Goal: Task Accomplishment & Management: Use online tool/utility

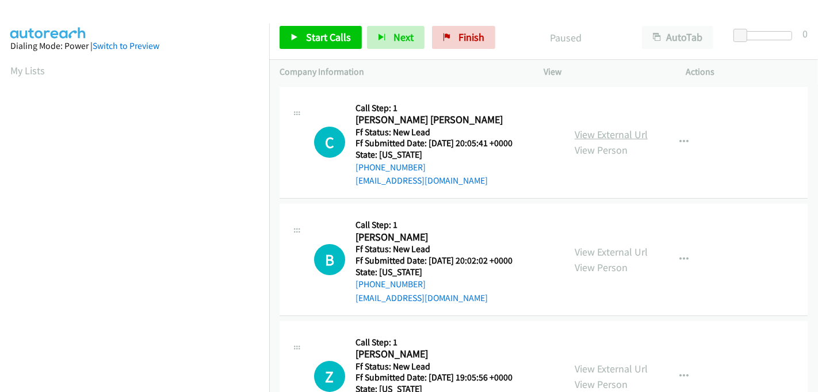
click at [633, 135] on link "View External Url" at bounding box center [611, 134] width 73 height 13
click at [615, 250] on link "View External Url" at bounding box center [611, 251] width 73 height 13
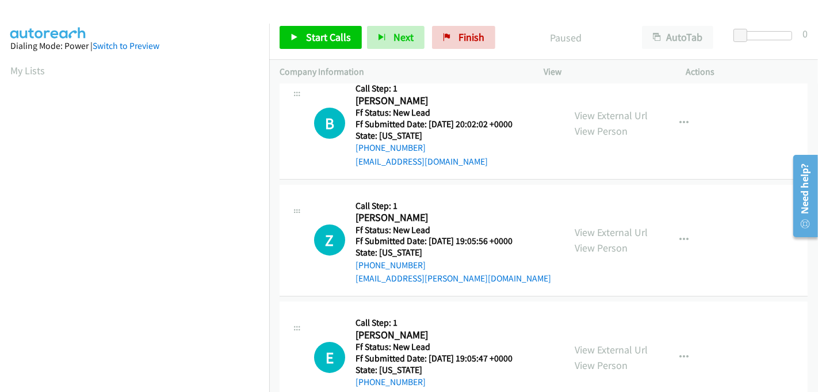
scroll to position [128, 0]
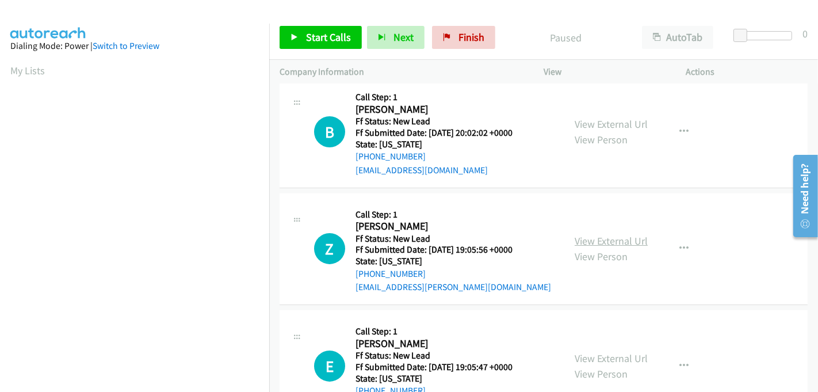
click at [601, 238] on link "View External Url" at bounding box center [611, 240] width 73 height 13
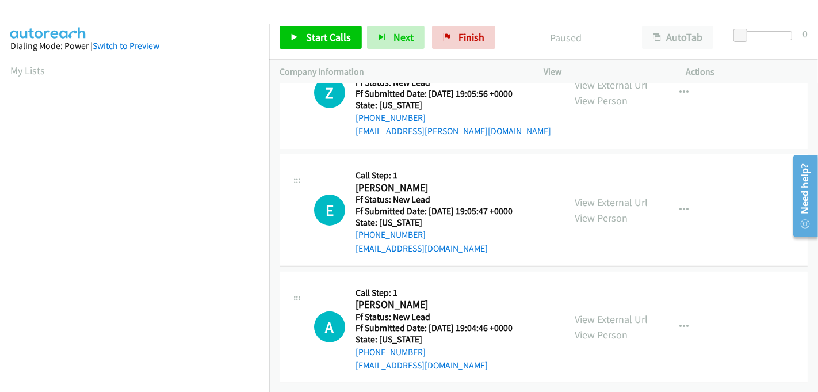
scroll to position [292, 0]
click at [606, 196] on link "View External Url" at bounding box center [611, 202] width 73 height 13
click at [617, 312] on link "View External Url" at bounding box center [611, 318] width 73 height 13
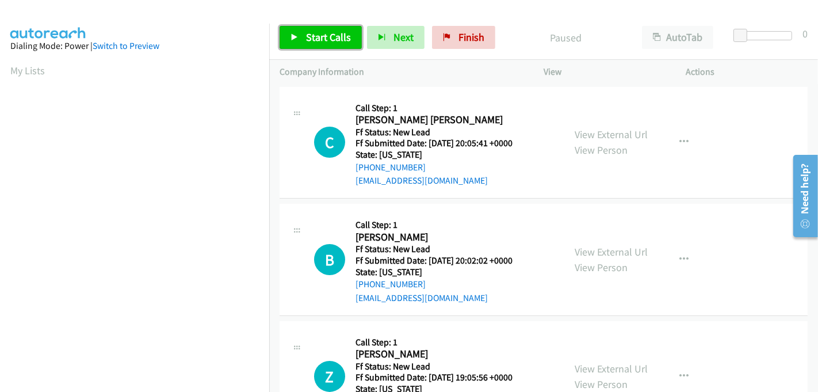
click at [323, 40] on span "Start Calls" at bounding box center [328, 36] width 45 height 13
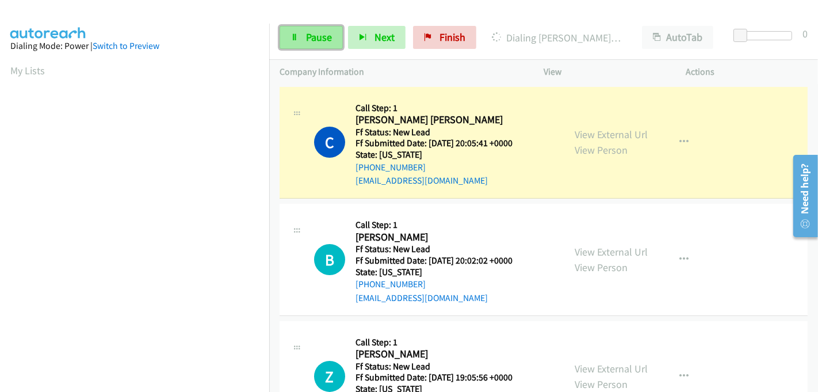
click at [306, 36] on span "Pause" at bounding box center [319, 36] width 26 height 13
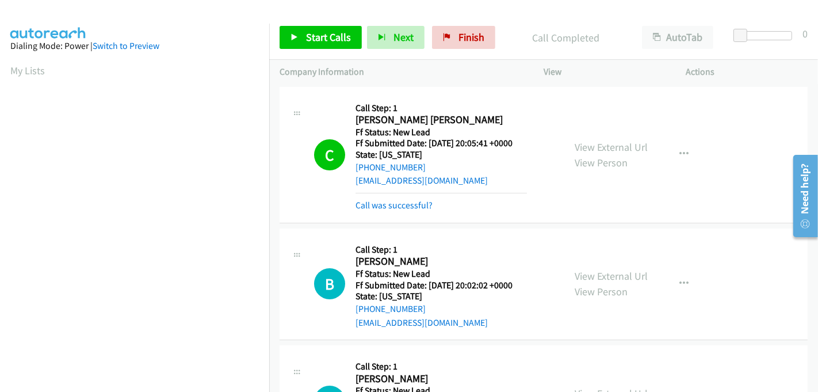
scroll to position [254, 0]
click at [331, 35] on span "Start Calls" at bounding box center [328, 36] width 45 height 13
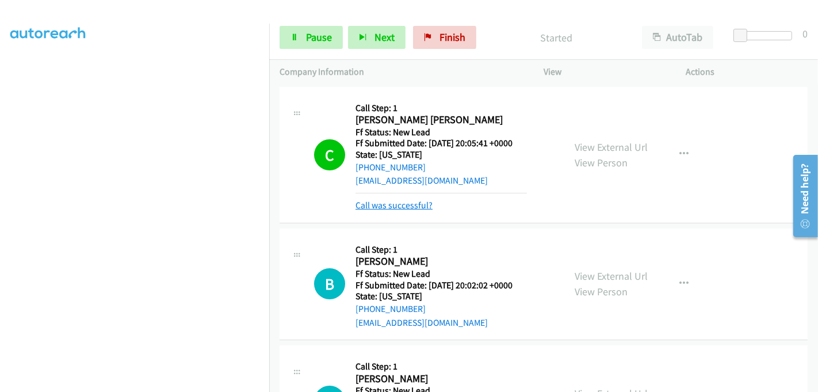
click at [391, 206] on link "Call was successful?" at bounding box center [394, 205] width 77 height 11
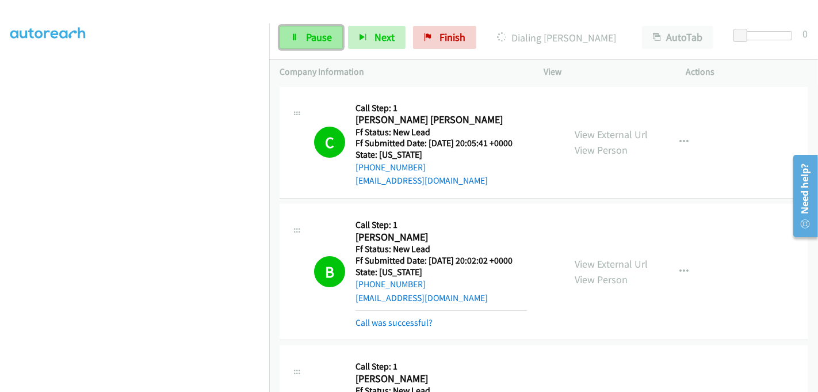
click at [302, 38] on link "Pause" at bounding box center [311, 37] width 63 height 23
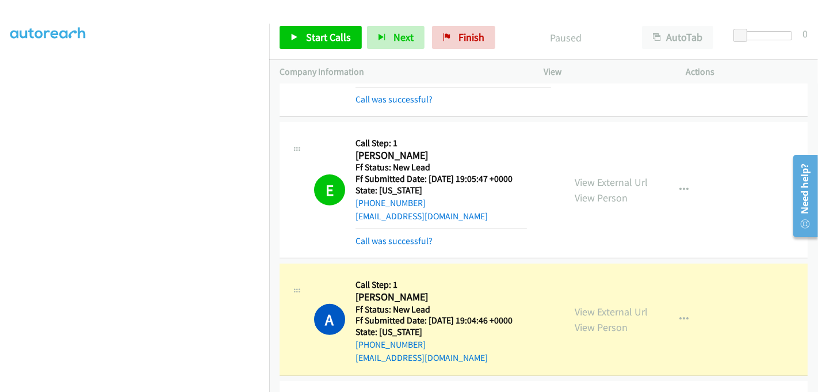
scroll to position [482, 0]
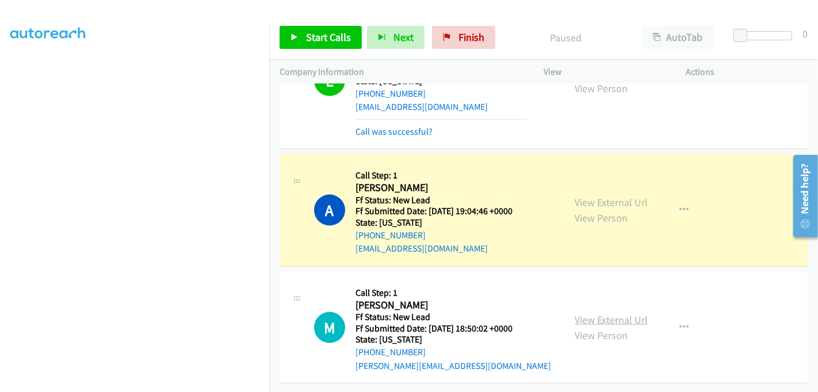
click at [629, 313] on link "View External Url" at bounding box center [611, 319] width 73 height 13
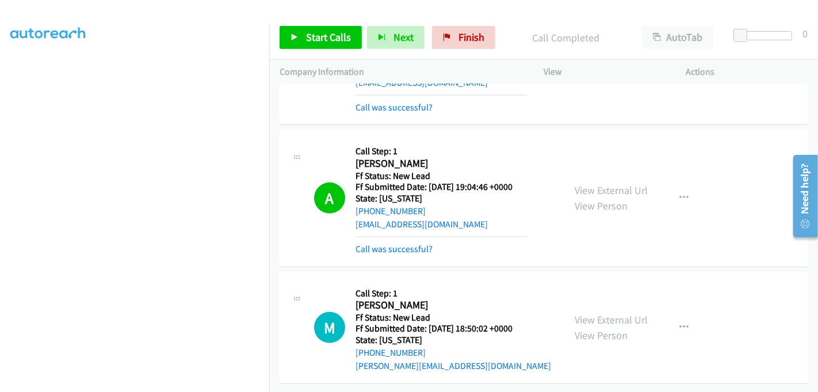
scroll to position [506, 0]
click at [319, 33] on span "Start Calls" at bounding box center [328, 36] width 45 height 13
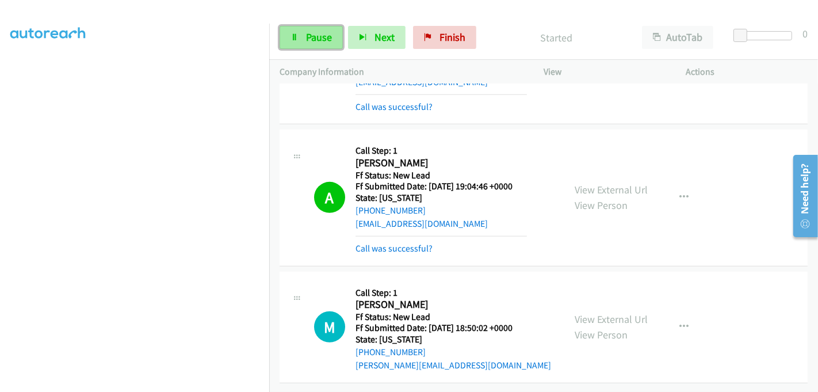
click at [312, 41] on span "Pause" at bounding box center [319, 36] width 26 height 13
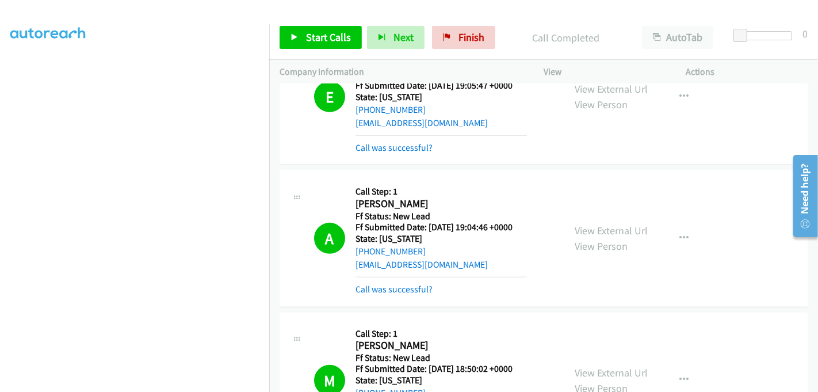
scroll to position [583, 0]
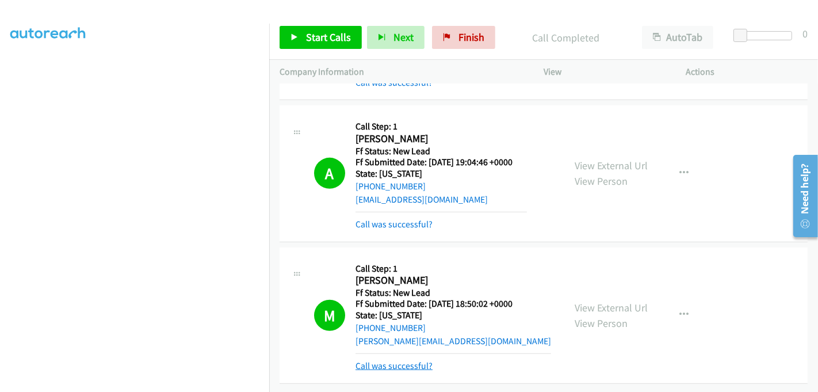
click at [409, 360] on link "Call was successful?" at bounding box center [394, 365] width 77 height 11
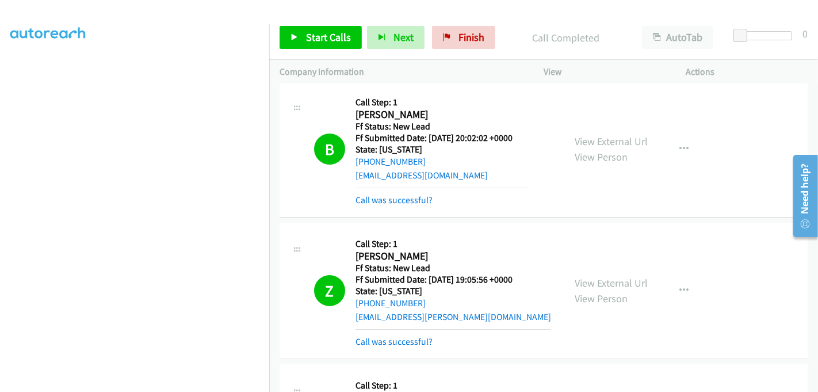
scroll to position [0, 0]
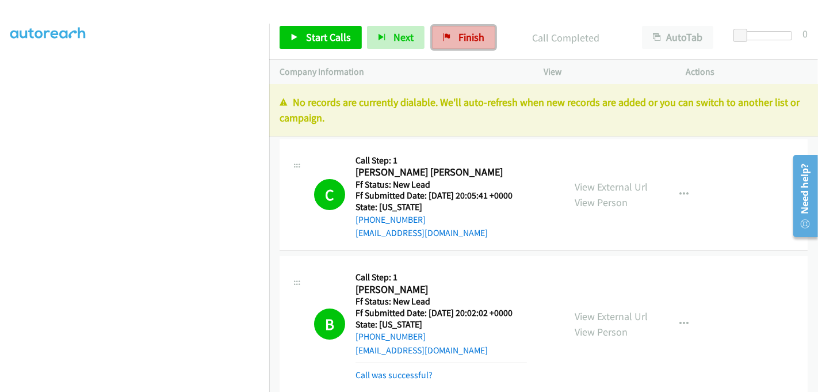
click at [453, 33] on link "Finish" at bounding box center [463, 37] width 63 height 23
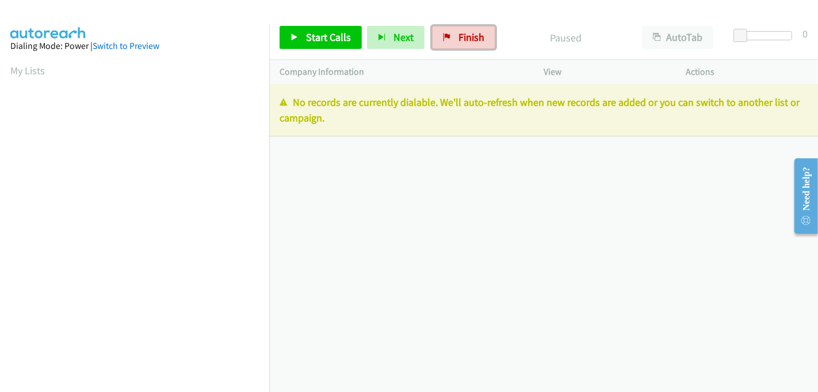
drag, startPoint x: 456, startPoint y: 35, endPoint x: 506, endPoint y: 48, distance: 51.8
click at [459, 35] on span "Finish" at bounding box center [472, 36] width 26 height 13
